Goal: Feedback & Contribution: Leave review/rating

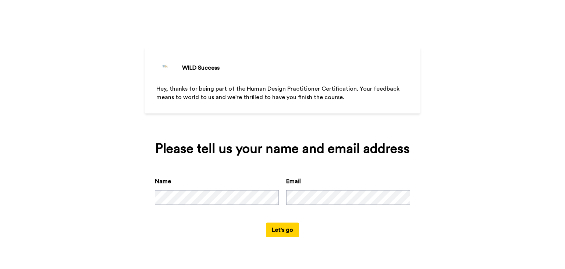
click at [286, 231] on button "Let's go" at bounding box center [282, 229] width 33 height 15
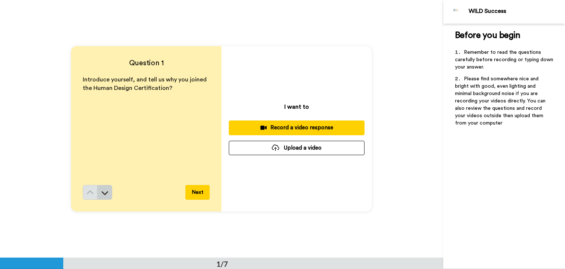
click at [106, 193] on icon at bounding box center [104, 192] width 7 height 7
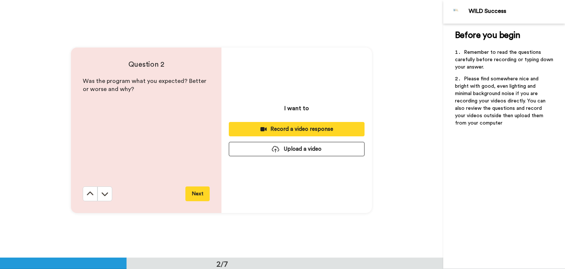
scroll to position [257, 0]
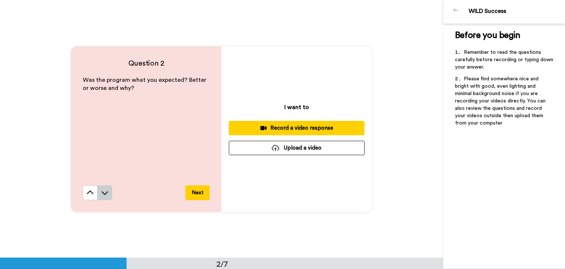
click at [106, 192] on icon at bounding box center [104, 192] width 7 height 7
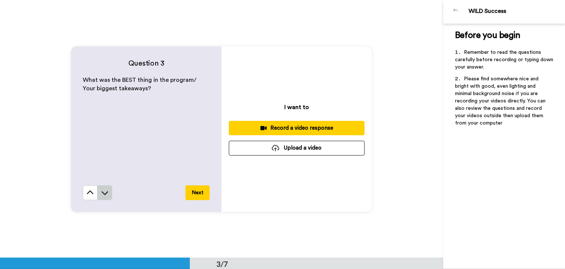
click at [106, 192] on icon at bounding box center [105, 193] width 7 height 4
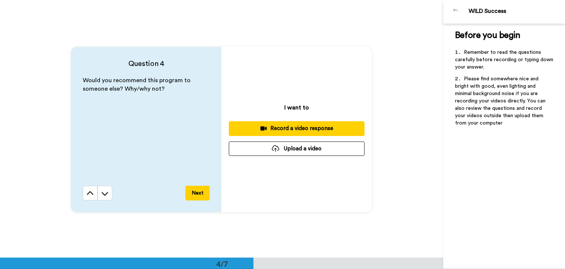
click at [106, 192] on icon at bounding box center [105, 194] width 7 height 4
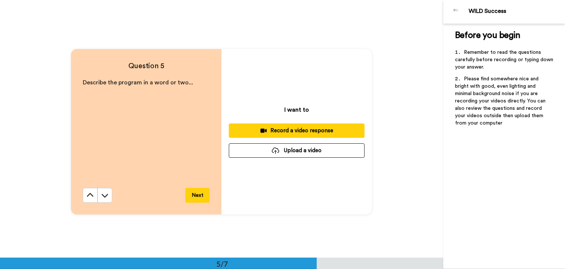
scroll to position [1029, 0]
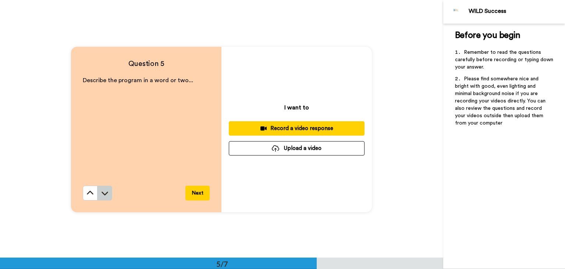
click at [101, 192] on icon at bounding box center [104, 192] width 7 height 7
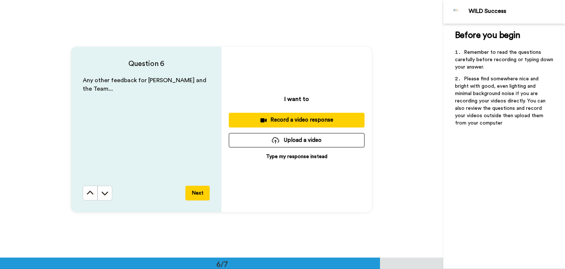
click at [101, 192] on icon at bounding box center [104, 192] width 7 height 7
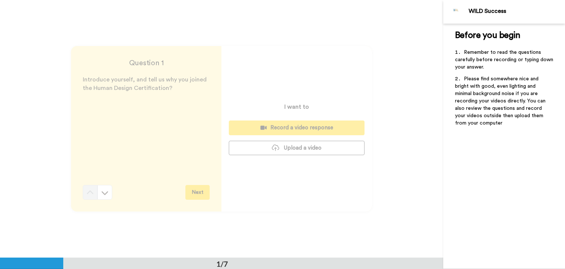
scroll to position [0, 0]
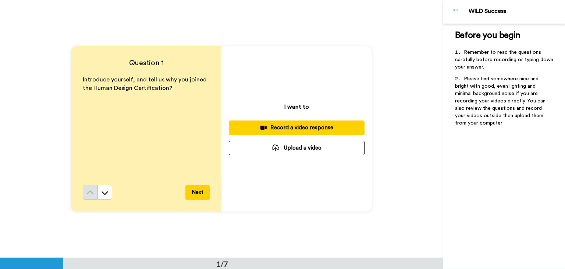
click at [325, 128] on div "Record a video response" at bounding box center [297, 128] width 124 height 8
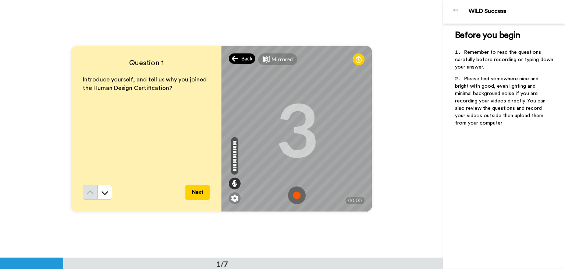
click at [239, 58] on div "Back" at bounding box center [242, 58] width 26 height 10
